Goal: Task Accomplishment & Management: Manage account settings

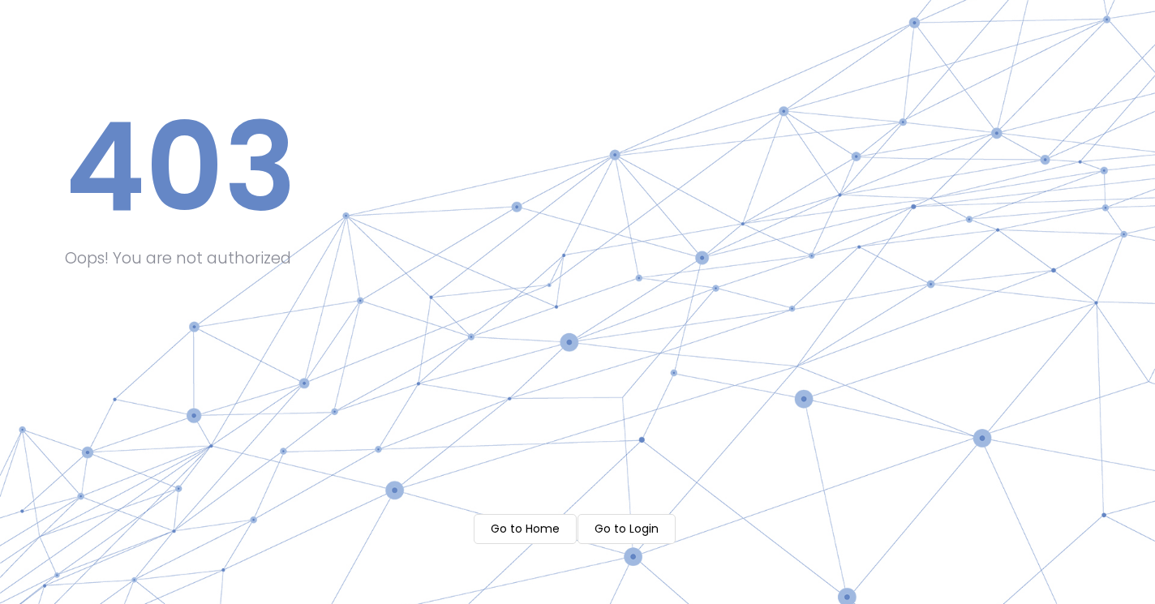
click at [522, 521] on m-button "Go to Home" at bounding box center [525, 529] width 103 height 30
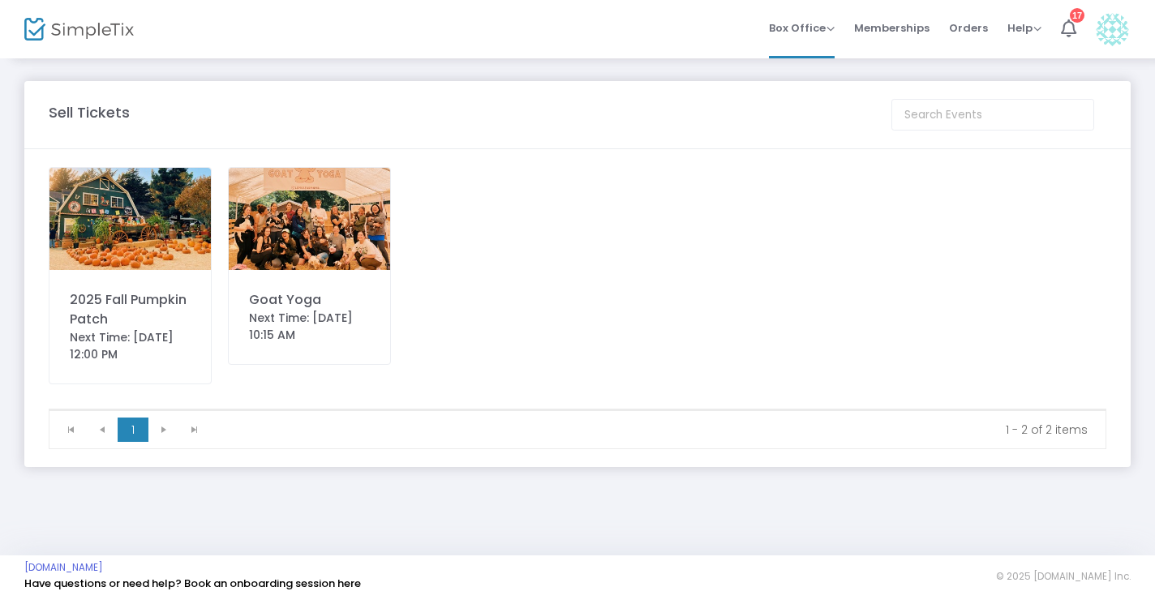
click at [263, 305] on div "Goat Yoga" at bounding box center [309, 299] width 121 height 19
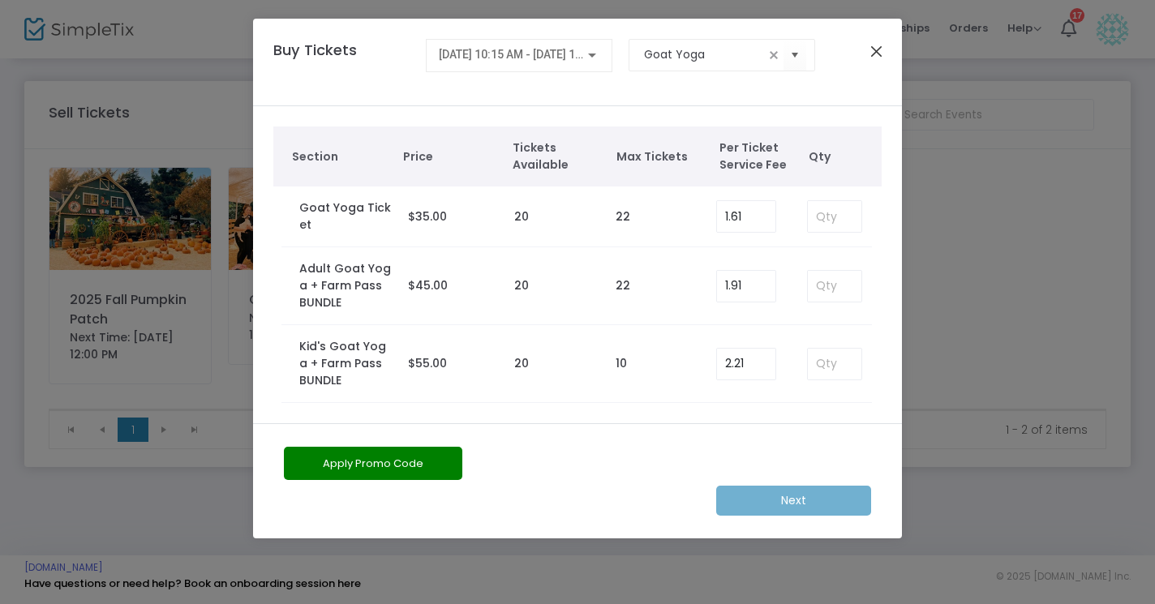
click at [875, 50] on button "Close" at bounding box center [876, 51] width 21 height 21
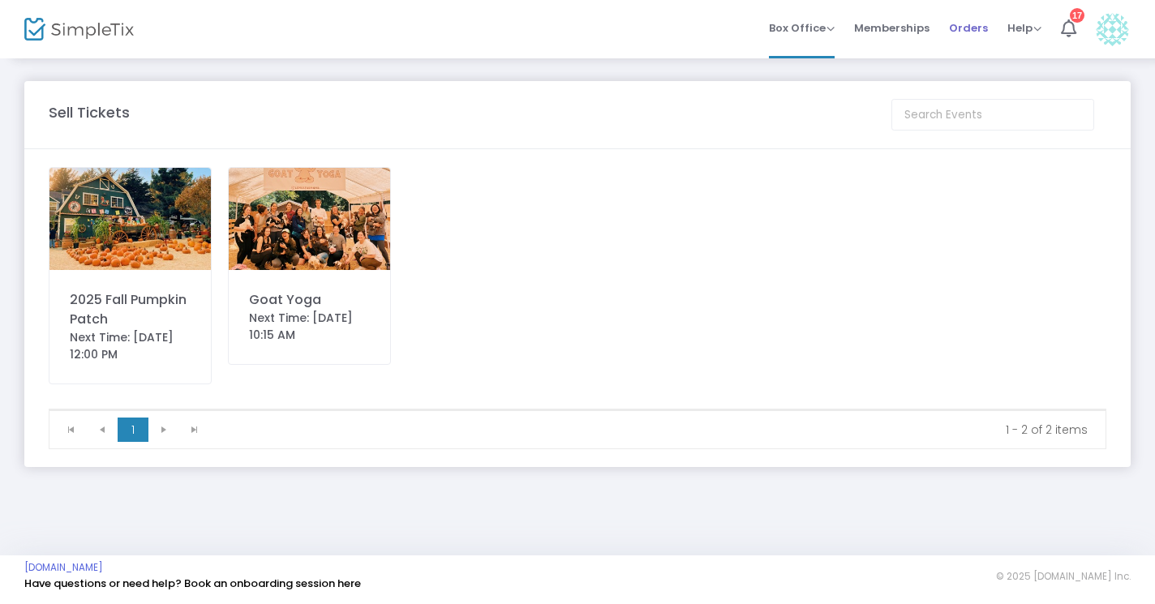
click at [961, 35] on span "Orders" at bounding box center [968, 27] width 39 height 41
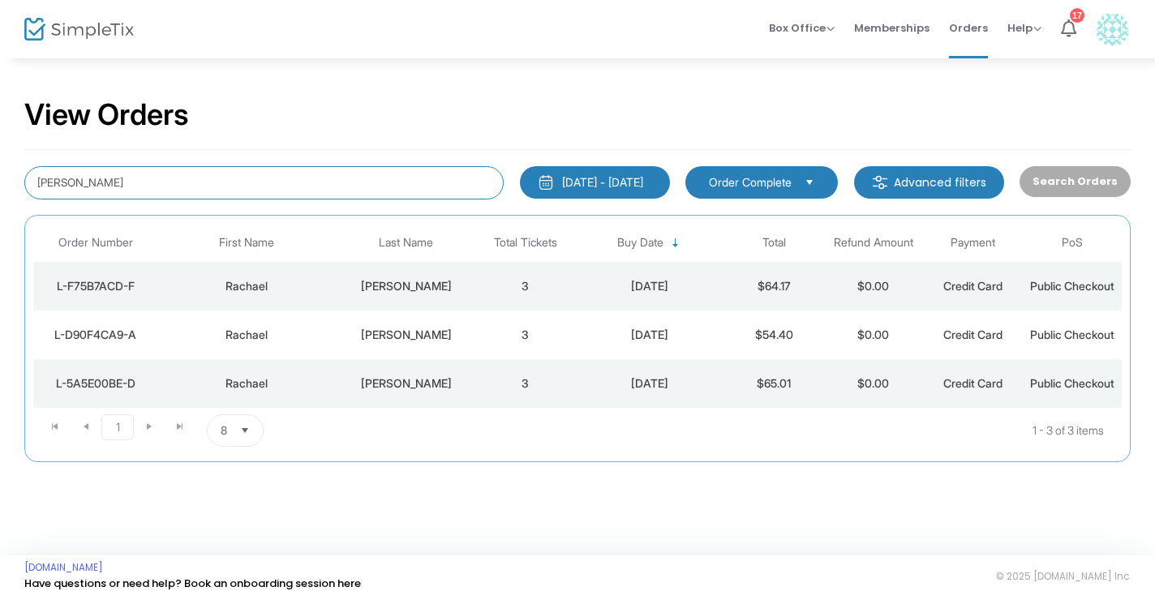
click at [167, 187] on input "[PERSON_NAME]" at bounding box center [263, 182] width 479 height 33
paste input "L-EC4C687E-8"
type input "L-EC4C687E-8"
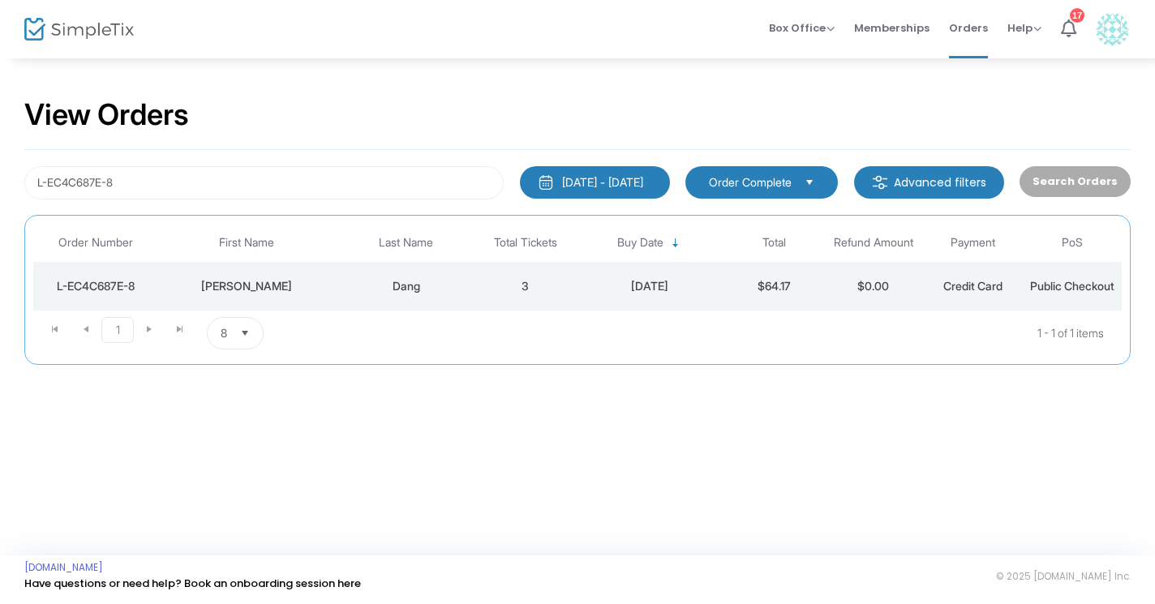
click at [410, 284] on div "Dang" at bounding box center [406, 286] width 131 height 16
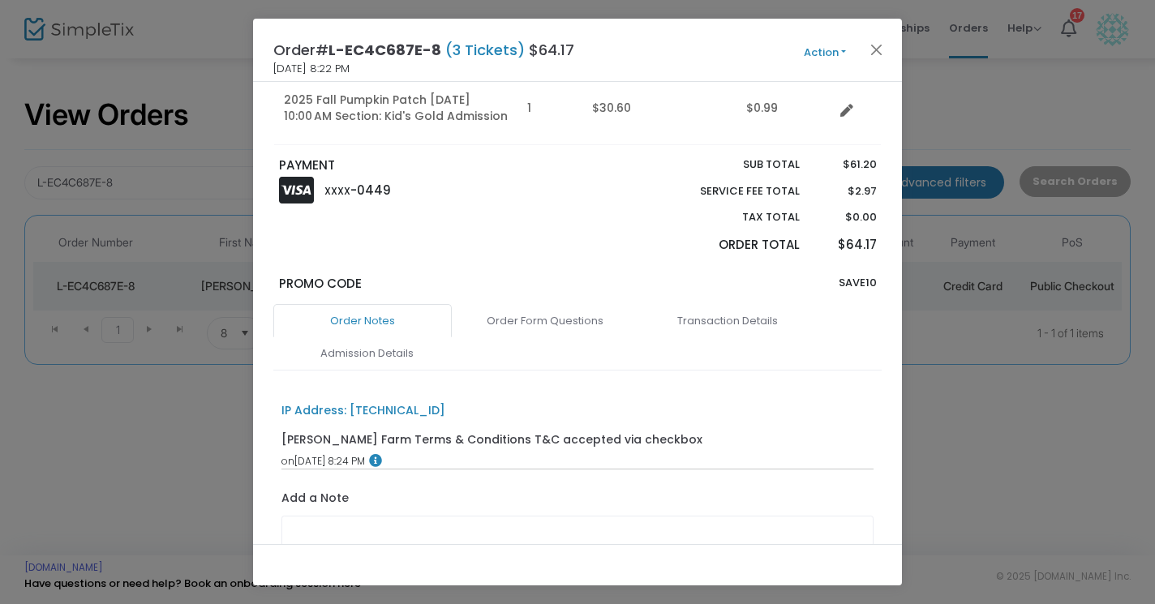
scroll to position [303, 0]
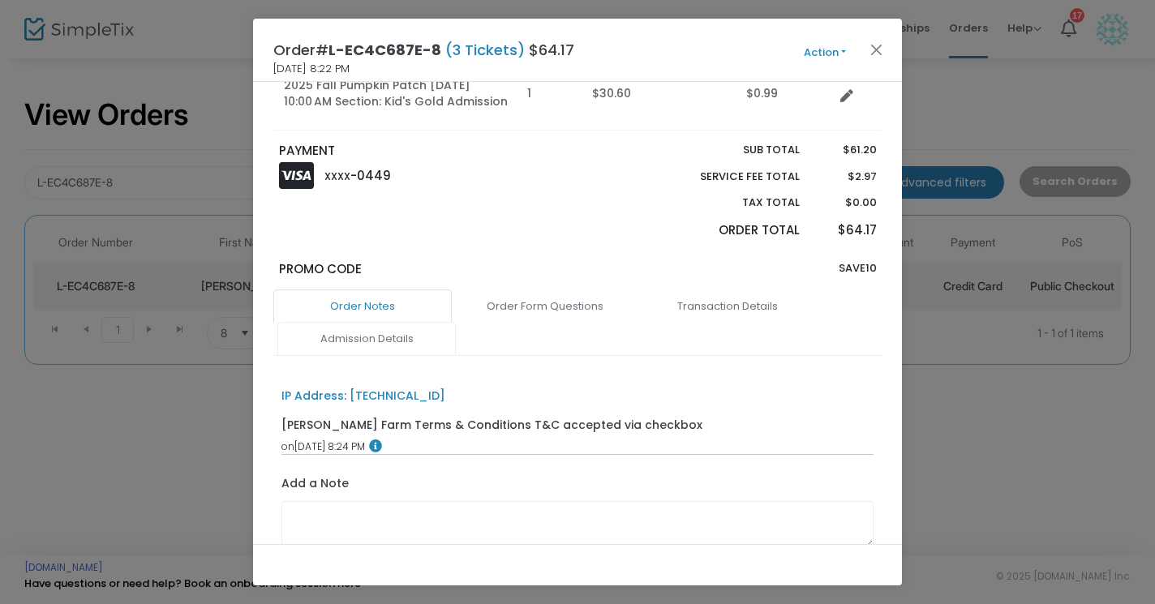
click at [383, 322] on link "Admission Details" at bounding box center [366, 339] width 178 height 34
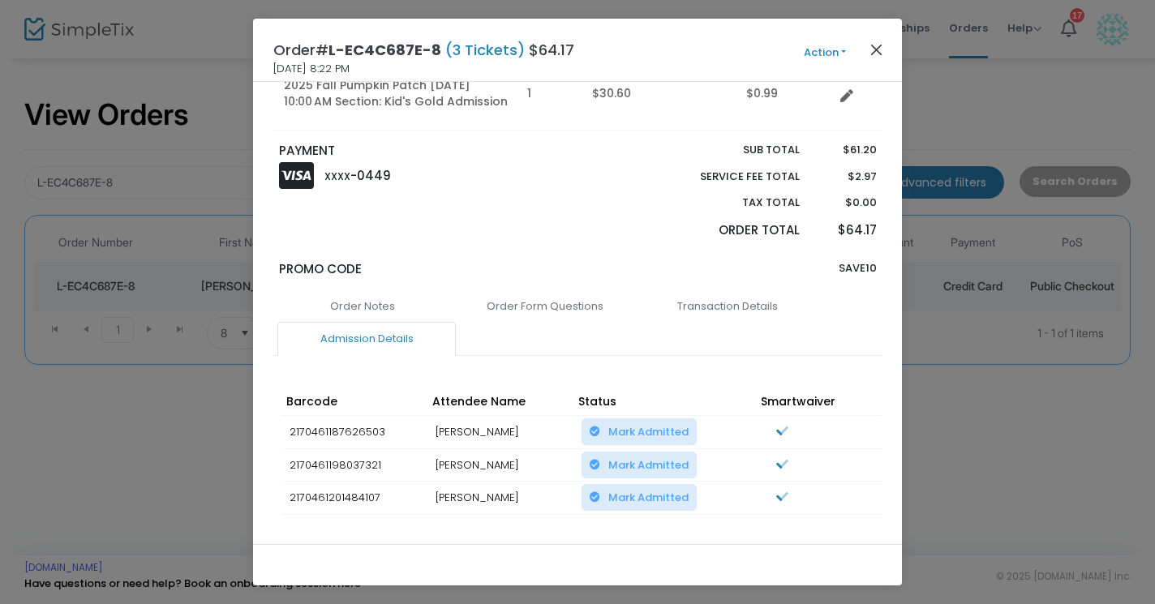
click at [870, 53] on button "Close" at bounding box center [876, 49] width 21 height 21
